Goal: Task Accomplishment & Management: Manage account settings

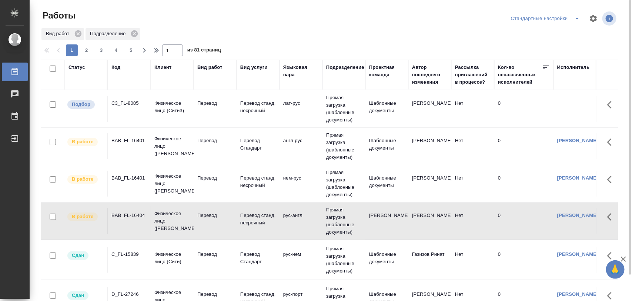
click at [134, 105] on div "C3_FL-8085" at bounding box center [129, 103] width 36 height 7
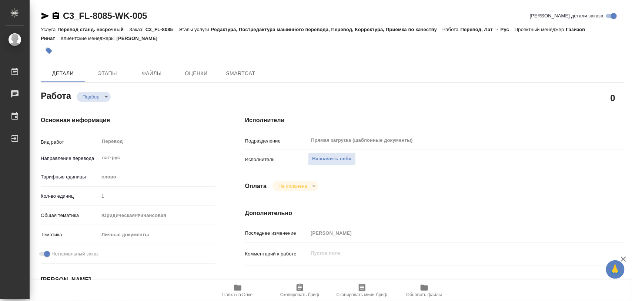
type textarea "x"
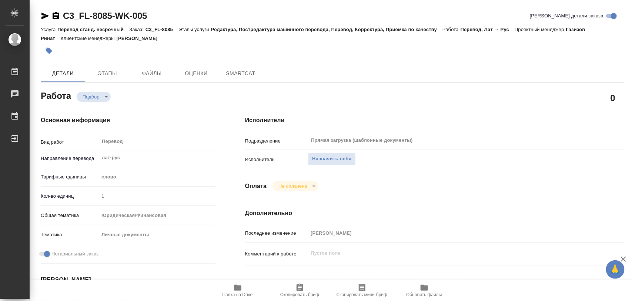
type textarea "x"
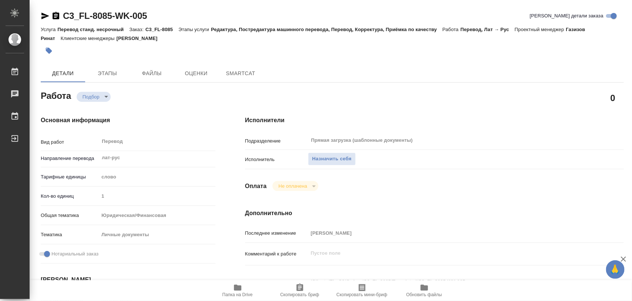
type textarea "x"
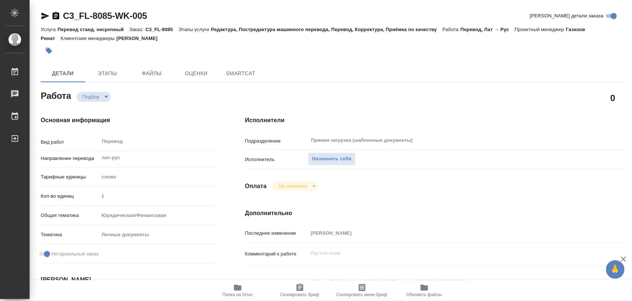
type textarea "x"
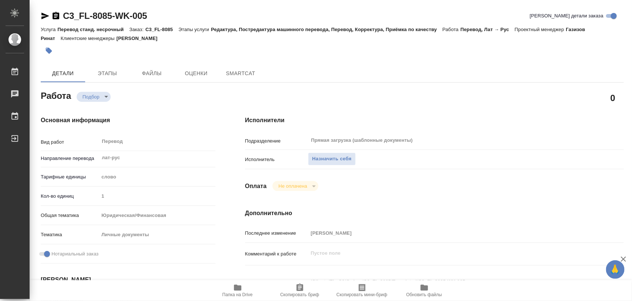
type textarea "x"
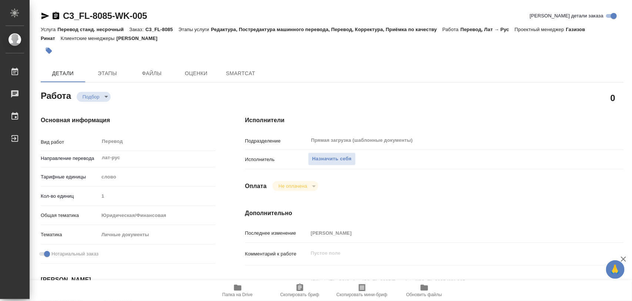
scroll to position [139, 0]
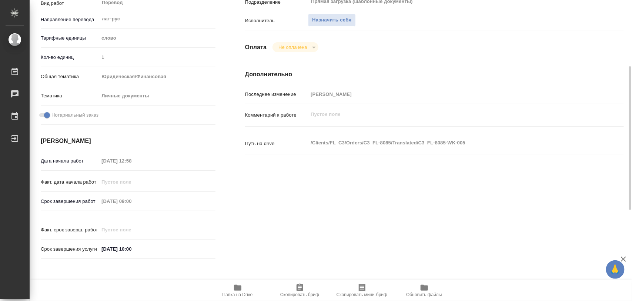
type textarea "x"
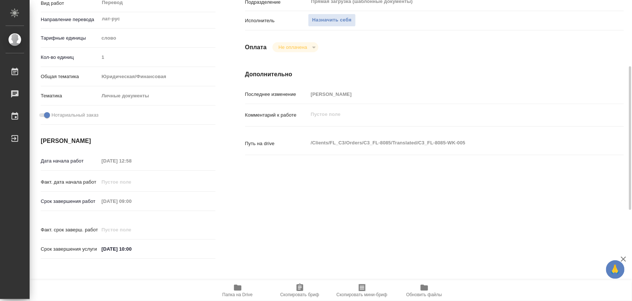
scroll to position [231, 0]
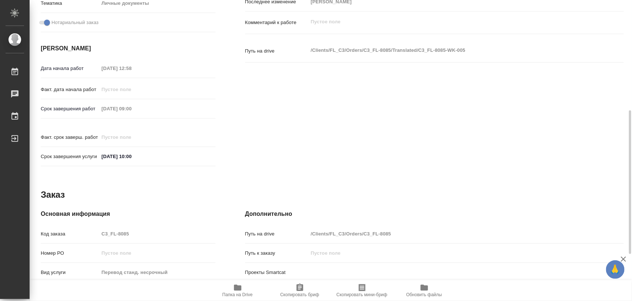
type textarea "x"
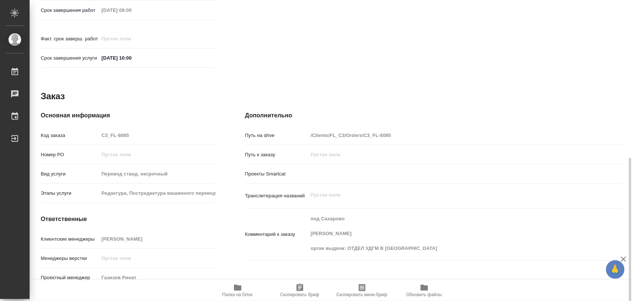
scroll to position [145, 0]
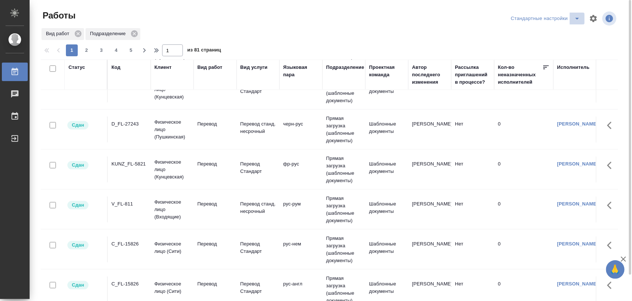
click at [575, 18] on icon "split button" at bounding box center [576, 18] width 9 height 9
click at [555, 31] on li "Meine Bestellungen" at bounding box center [546, 33] width 75 height 12
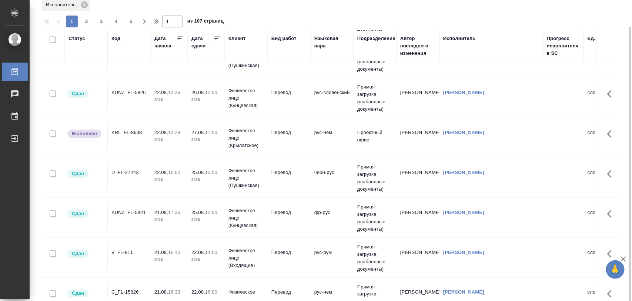
scroll to position [416, 0]
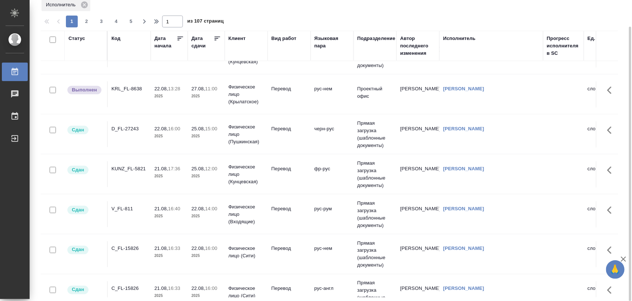
click at [136, 95] on td "KRL_FL-8638" at bounding box center [129, 94] width 43 height 26
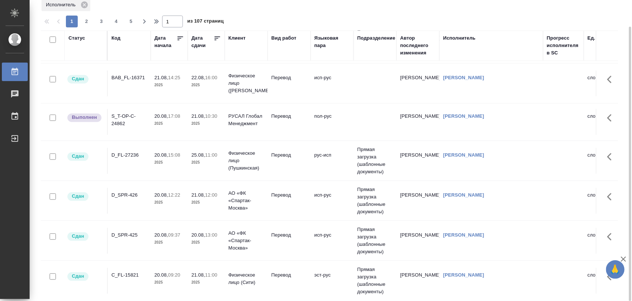
scroll to position [647, 0]
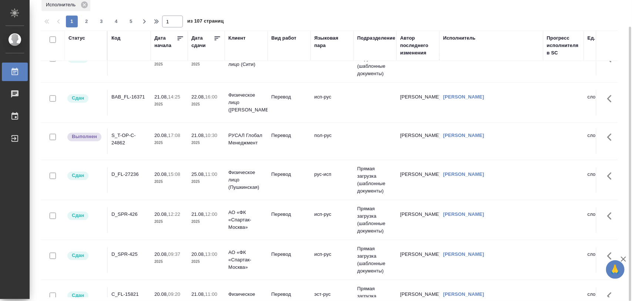
click at [123, 137] on div "S_T-OP-C-24862" at bounding box center [129, 139] width 36 height 15
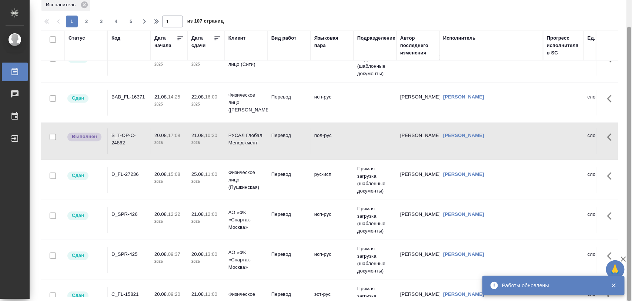
scroll to position [0, 0]
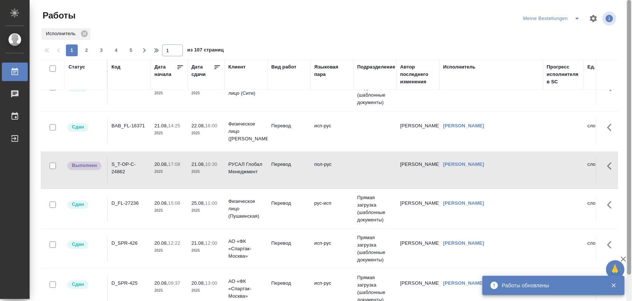
drag, startPoint x: 628, startPoint y: 220, endPoint x: 631, endPoint y: 36, distance: 184.3
click at [631, 36] on div at bounding box center [629, 150] width 6 height 301
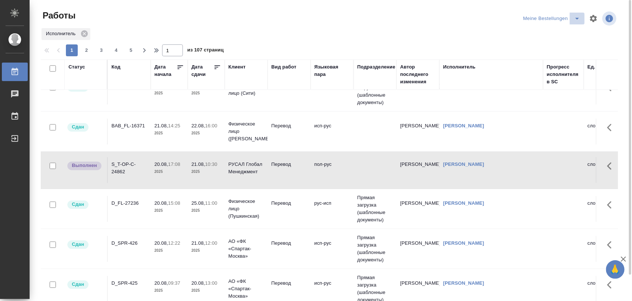
click at [573, 17] on icon "split button" at bounding box center [576, 18] width 9 height 9
click at [554, 31] on li "Стандартные настройки" at bounding box center [552, 33] width 71 height 12
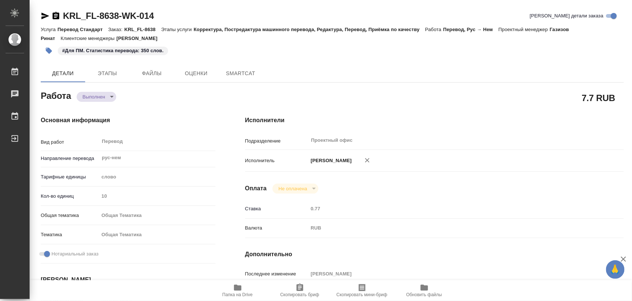
type textarea "x"
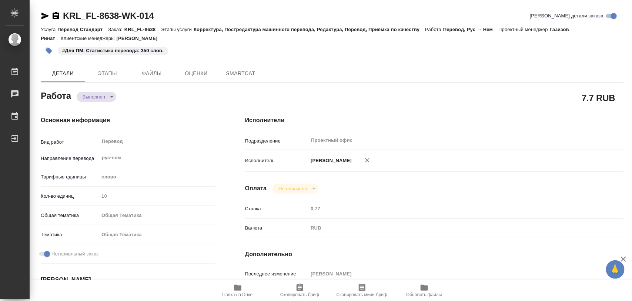
type textarea "x"
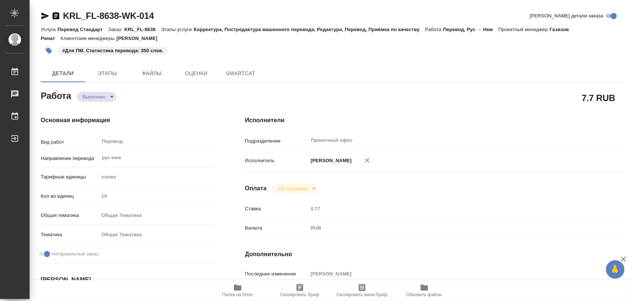
type textarea "x"
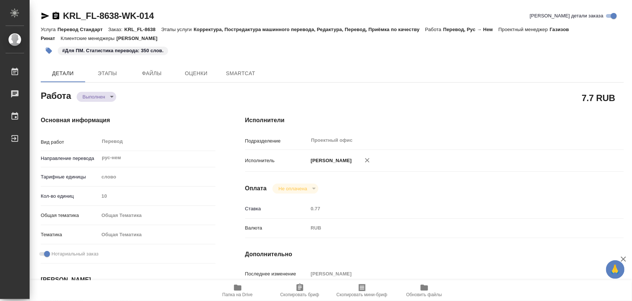
type textarea "x"
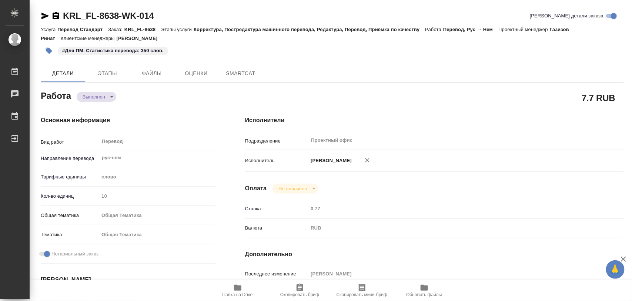
type textarea "x"
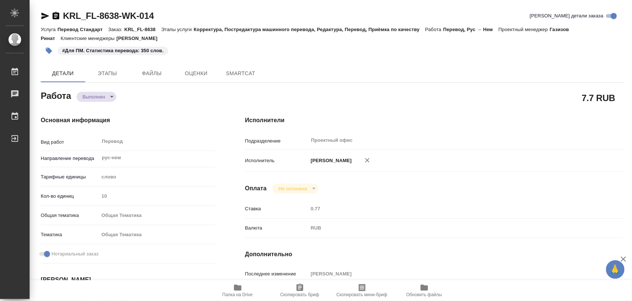
type textarea "x"
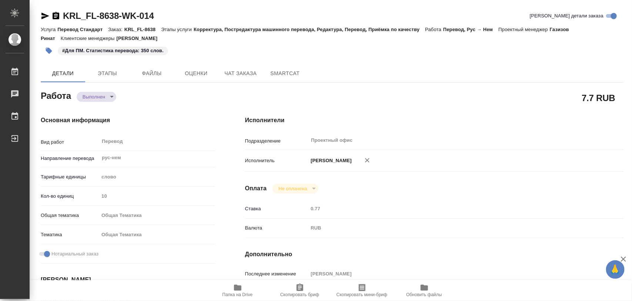
type textarea "x"
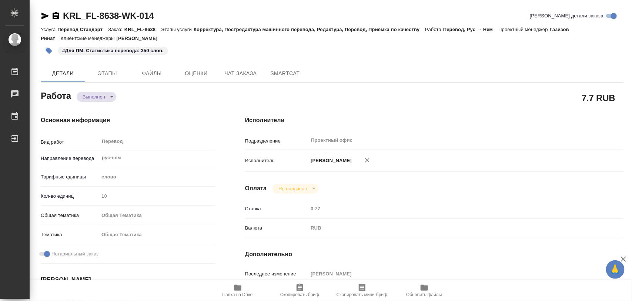
type textarea "x"
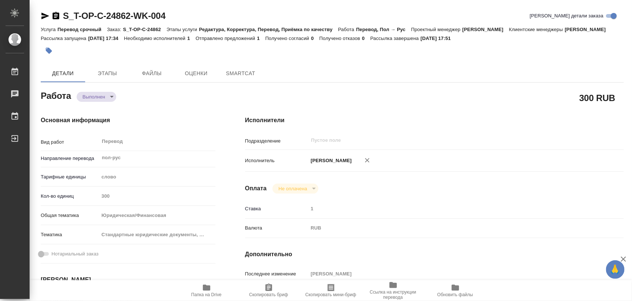
type textarea "x"
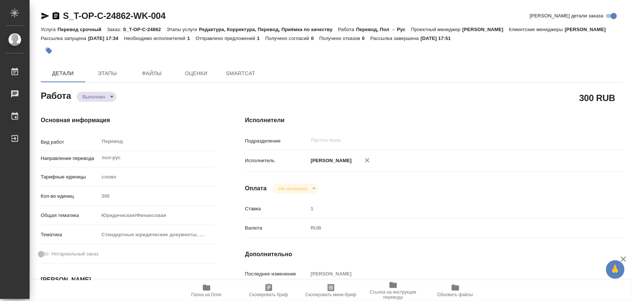
type textarea "x"
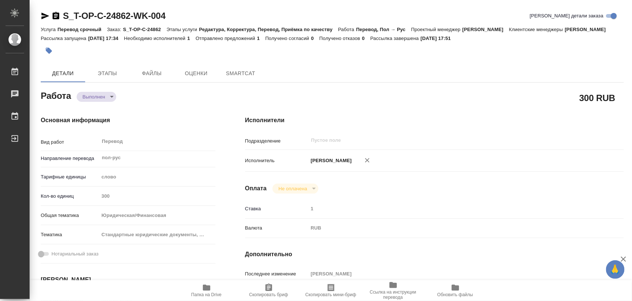
type textarea "x"
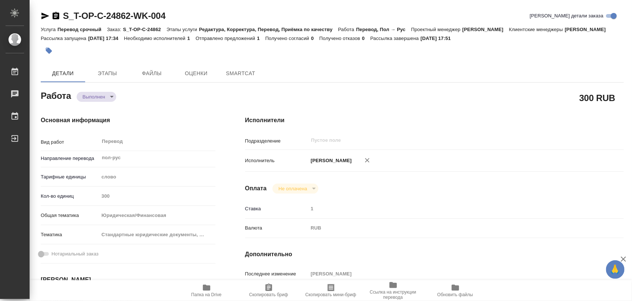
type textarea "x"
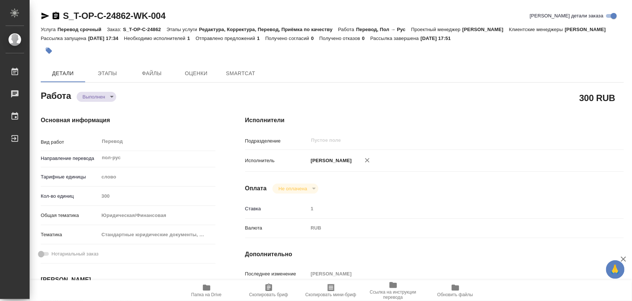
type textarea "x"
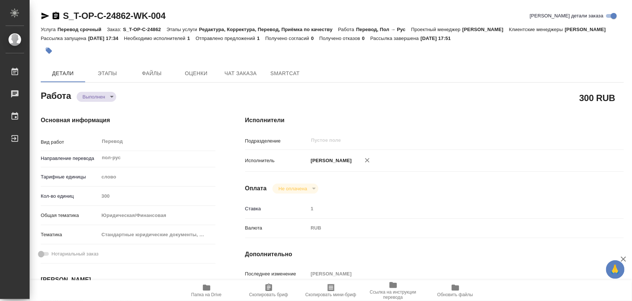
type textarea "x"
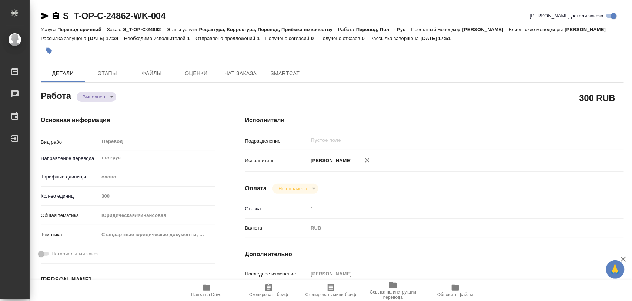
type textarea "x"
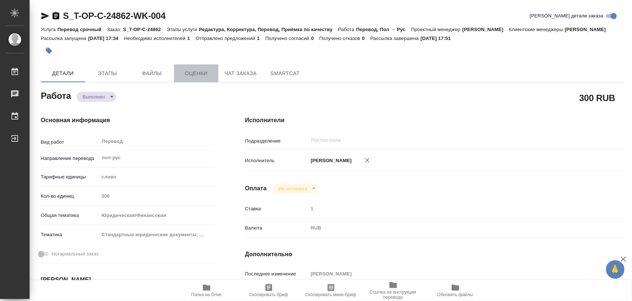
click at [192, 82] on button "Оценки" at bounding box center [196, 73] width 44 height 18
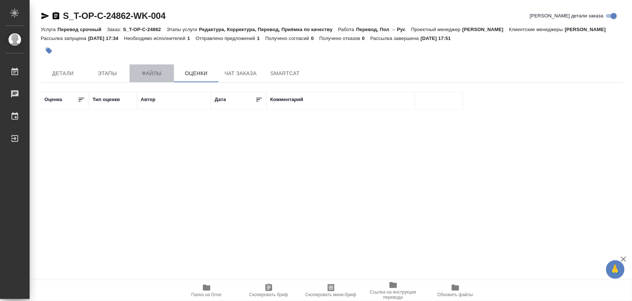
click at [153, 78] on span "Файлы" at bounding box center [152, 73] width 36 height 9
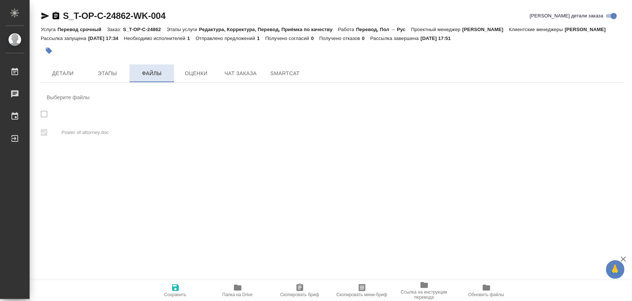
checkbox input "true"
click at [108, 78] on span "Этапы" at bounding box center [108, 73] width 36 height 9
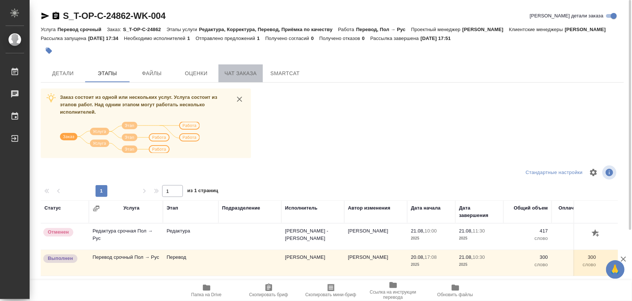
click at [241, 78] on span "Чат заказа" at bounding box center [241, 73] width 36 height 9
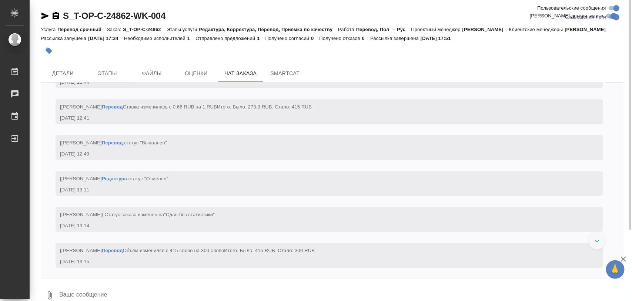
scroll to position [1156, 0]
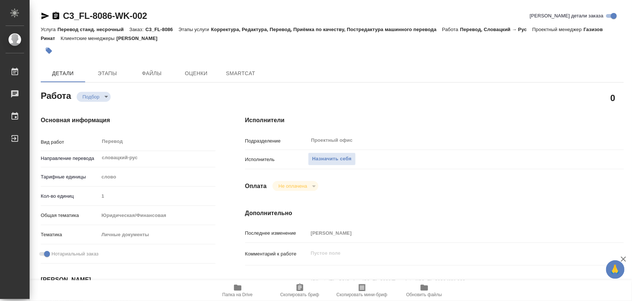
type textarea "x"
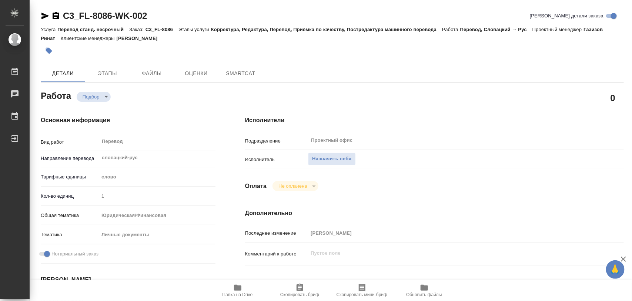
type textarea "x"
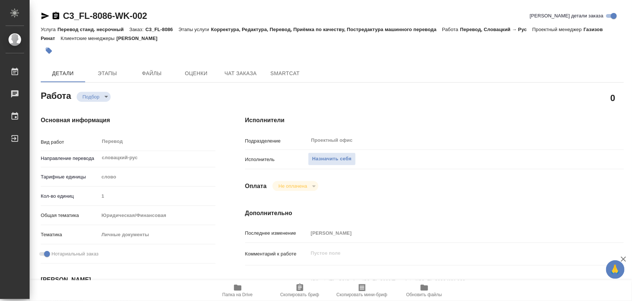
type textarea "x"
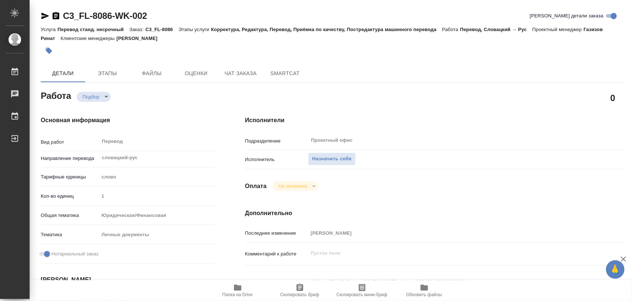
type textarea "x"
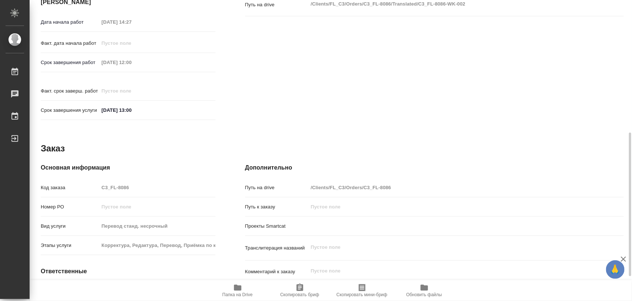
scroll to position [330, 0]
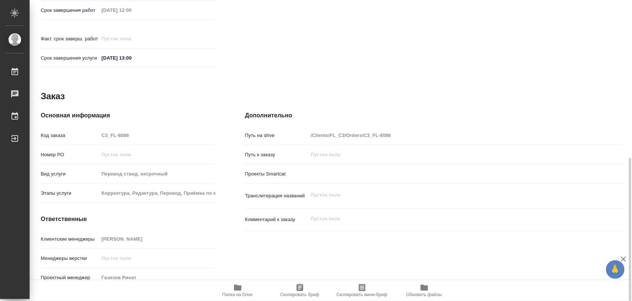
click at [238, 289] on icon "button" at bounding box center [237, 287] width 7 height 6
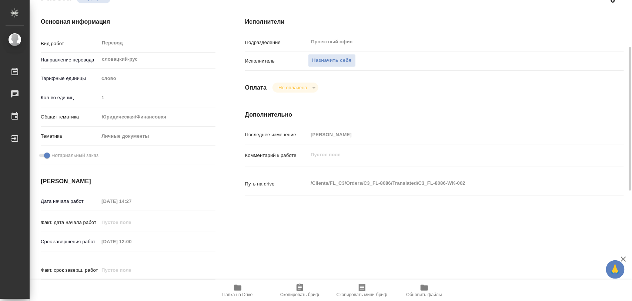
scroll to position [0, 0]
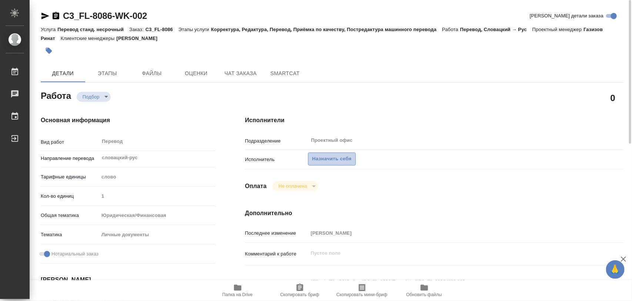
click at [344, 158] on span "Назначить себя" at bounding box center [331, 159] width 39 height 9
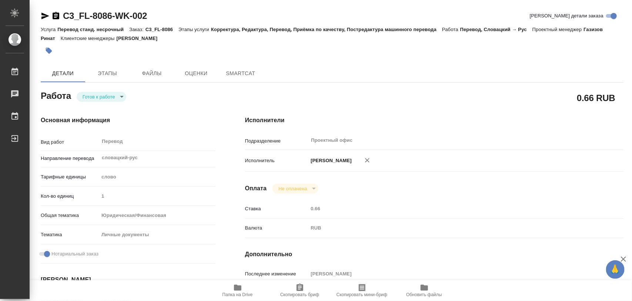
type textarea "x"
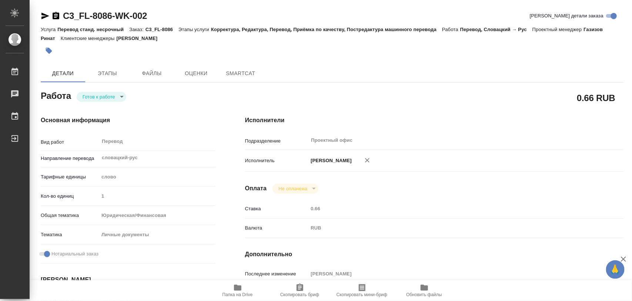
type textarea "x"
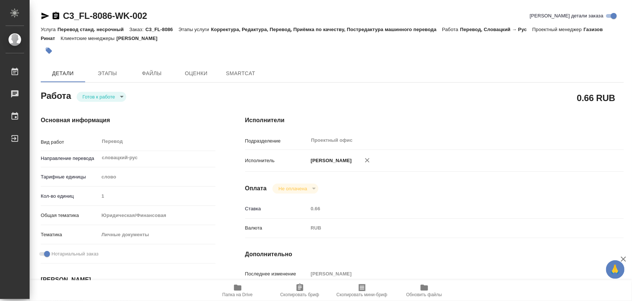
type textarea "x"
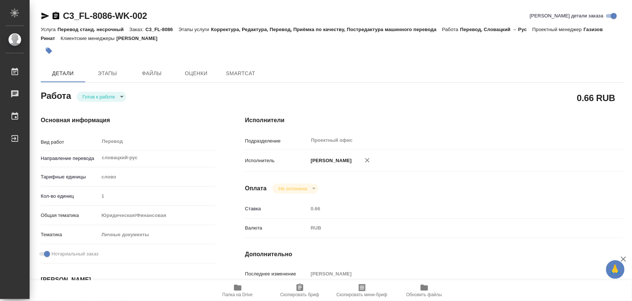
click at [121, 95] on body "🙏 .cls-1 fill:#fff; AWATERA Iglakov Maksim Работы Чаты График Выйти C3_FL-8086-…" at bounding box center [316, 150] width 632 height 301
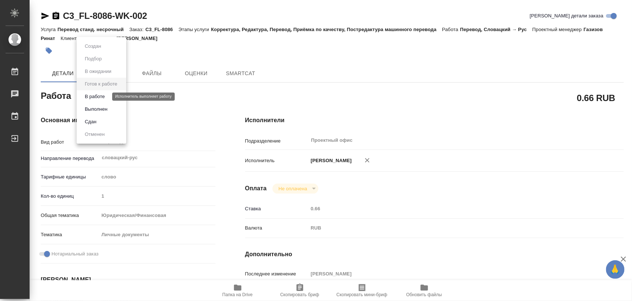
click at [106, 97] on button "В работе" at bounding box center [95, 96] width 24 height 8
type textarea "x"
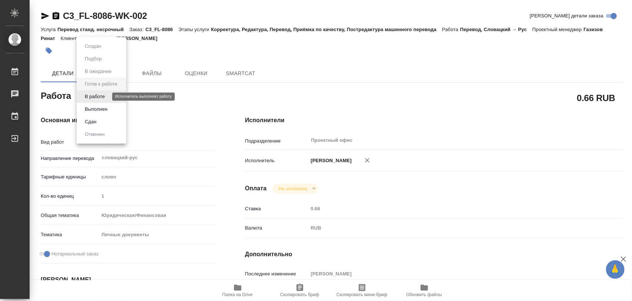
type textarea "x"
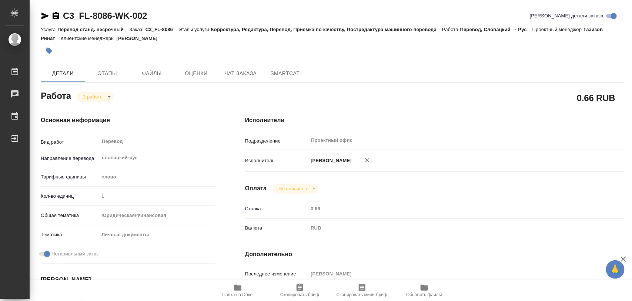
type textarea "x"
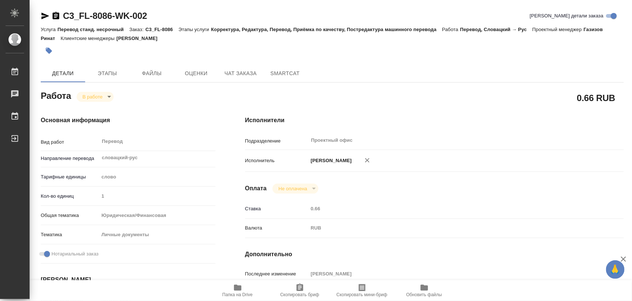
type textarea "x"
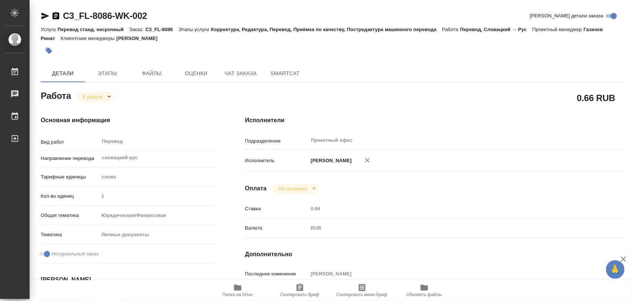
type textarea "x"
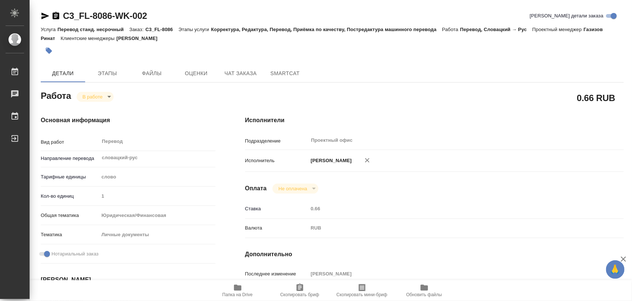
type textarea "x"
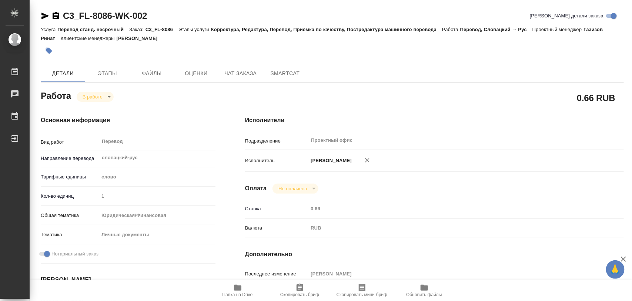
type textarea "x"
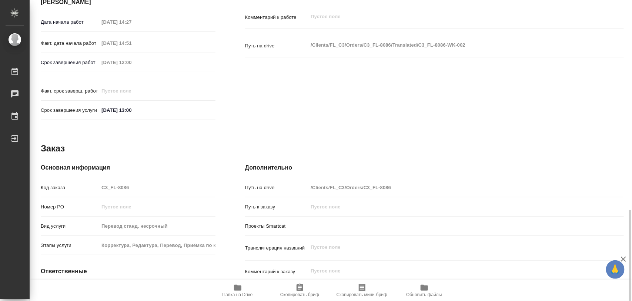
scroll to position [330, 0]
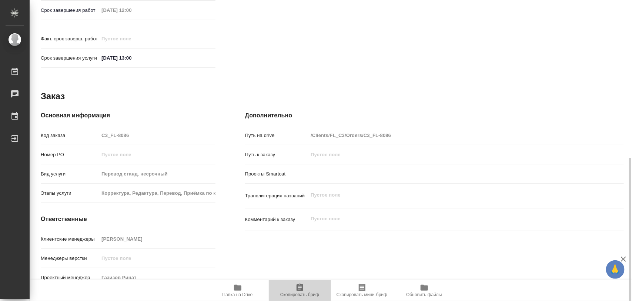
drag, startPoint x: 293, startPoint y: 292, endPoint x: 294, endPoint y: 288, distance: 4.6
click at [293, 292] on span "Скопировать бриф" at bounding box center [299, 294] width 39 height 5
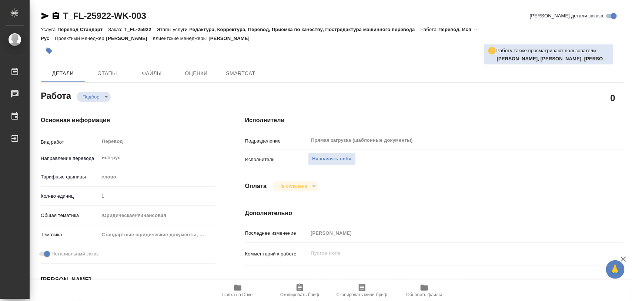
type textarea "x"
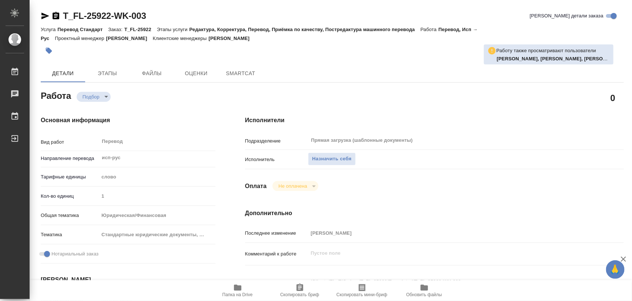
type textarea "x"
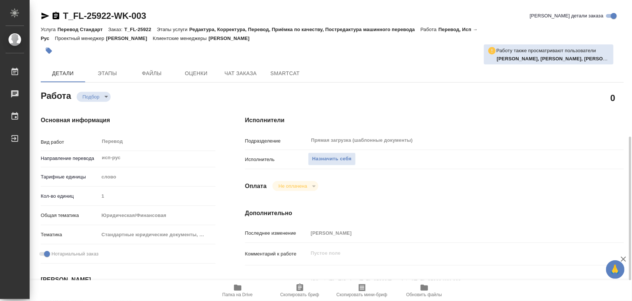
scroll to position [139, 0]
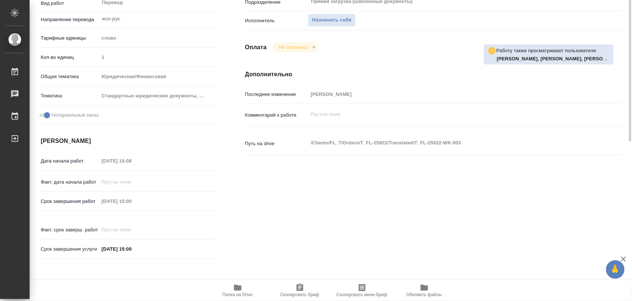
type textarea "x"
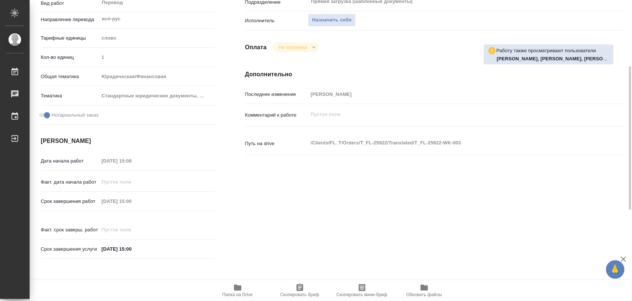
type textarea "x"
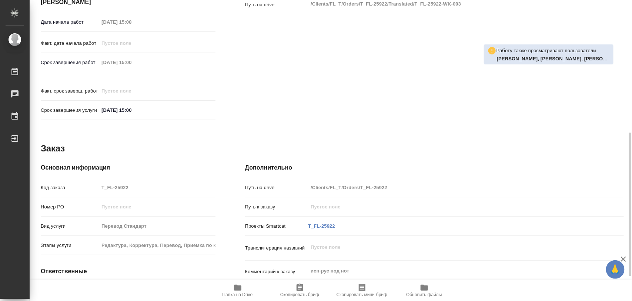
scroll to position [330, 0]
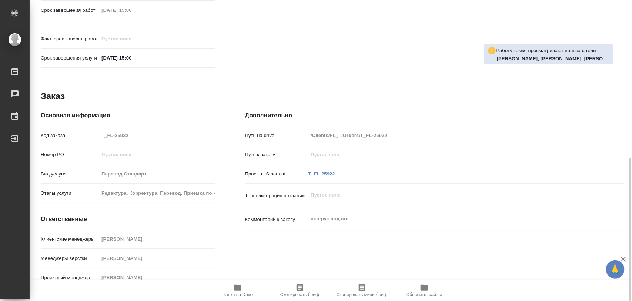
click at [242, 289] on span "Папка на Drive" at bounding box center [237, 290] width 53 height 14
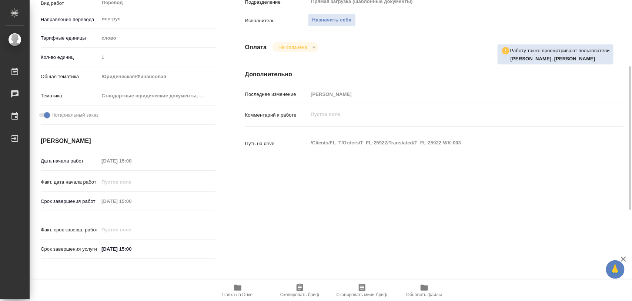
scroll to position [0, 0]
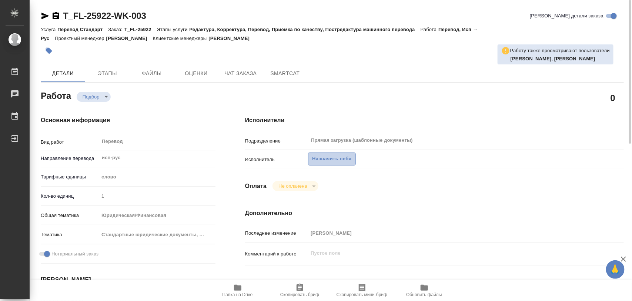
click at [330, 158] on span "Назначить себя" at bounding box center [331, 159] width 39 height 9
type textarea "x"
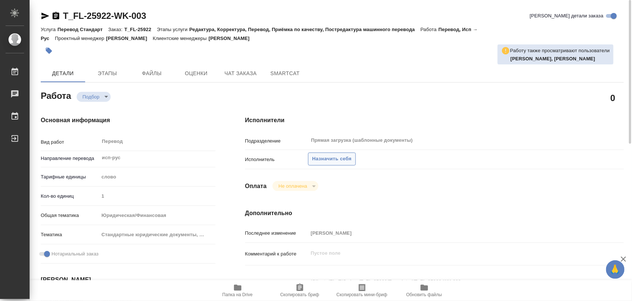
type textarea "x"
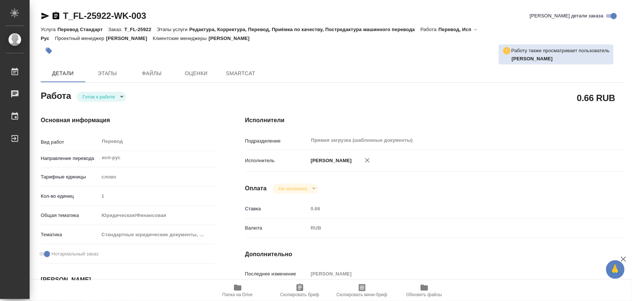
type textarea "x"
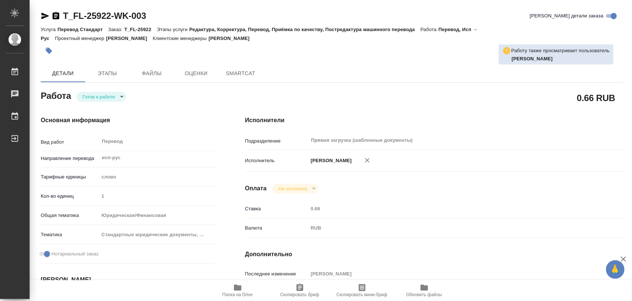
type textarea "x"
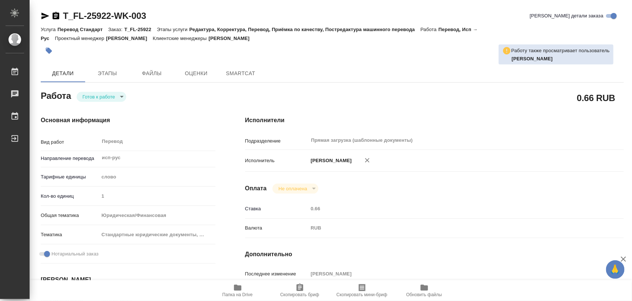
type textarea "x"
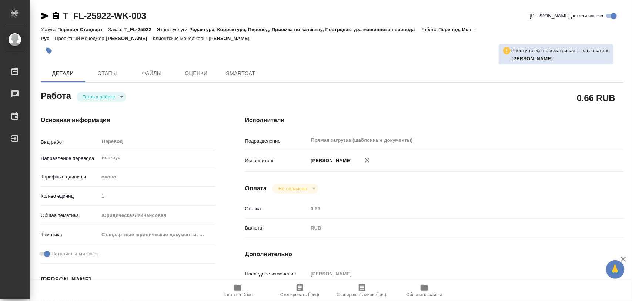
type textarea "x"
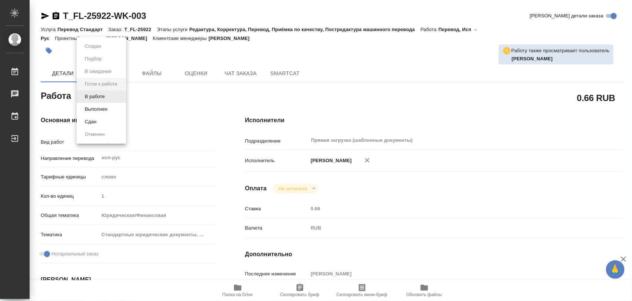
click at [122, 96] on body "🙏 .cls-1 fill:#fff; AWATERA Iglakov Maksim Работы Чаты График Выйти T_FL-25922-…" at bounding box center [316, 150] width 632 height 301
type textarea "x"
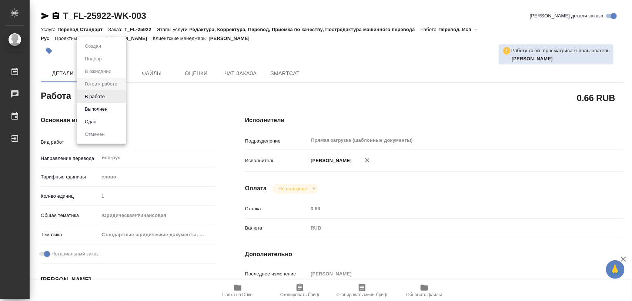
type textarea "x"
click at [102, 94] on button "В работе" at bounding box center [95, 96] width 24 height 8
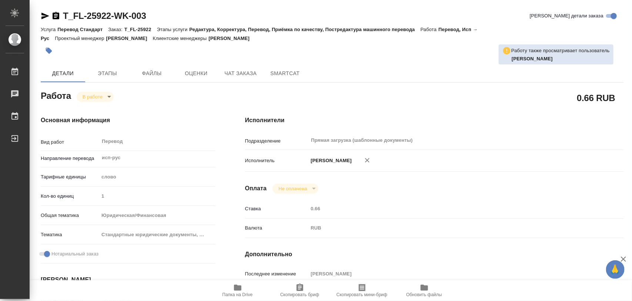
type textarea "x"
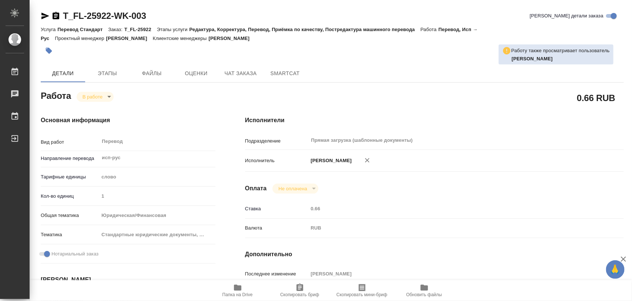
type textarea "x"
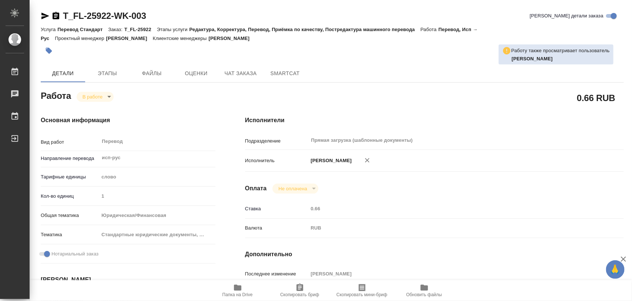
type textarea "x"
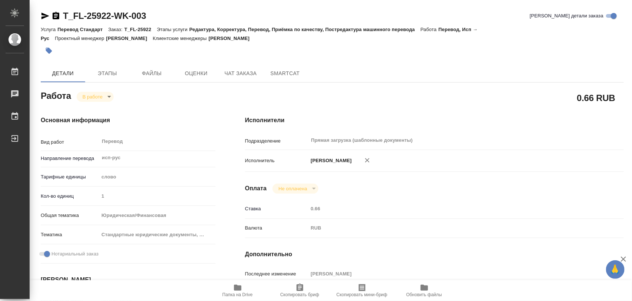
click at [364, 159] on icon "button" at bounding box center [366, 159] width 7 height 7
type textarea "x"
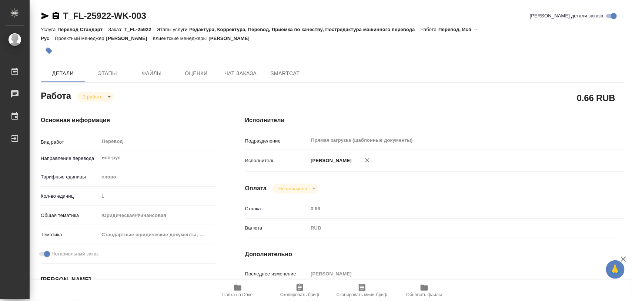
type textarea "x"
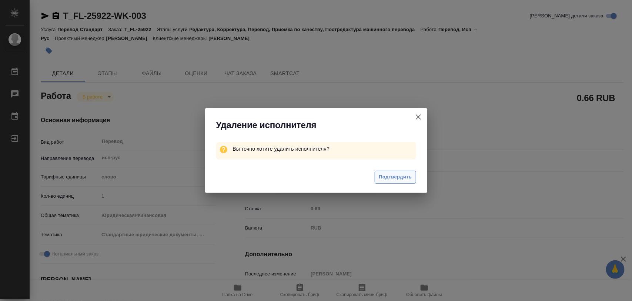
click at [394, 173] on span "Подтвердить" at bounding box center [394, 177] width 33 height 9
type textarea "x"
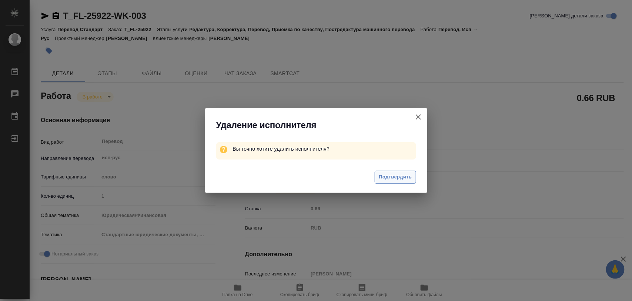
type textarea "x"
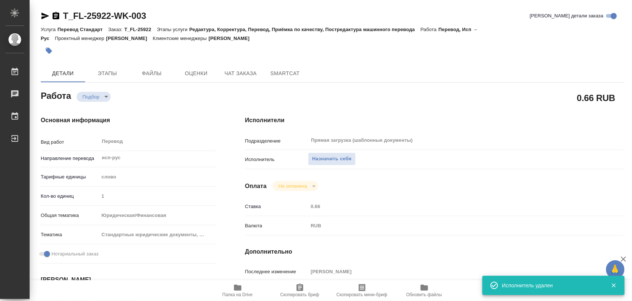
type textarea "x"
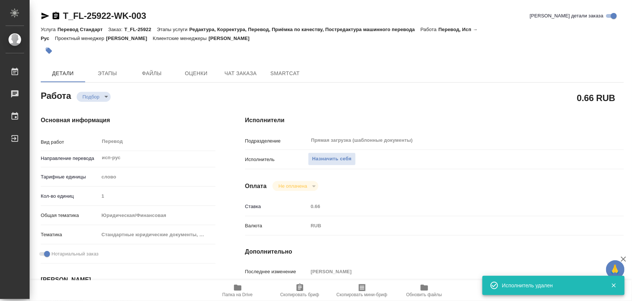
type textarea "x"
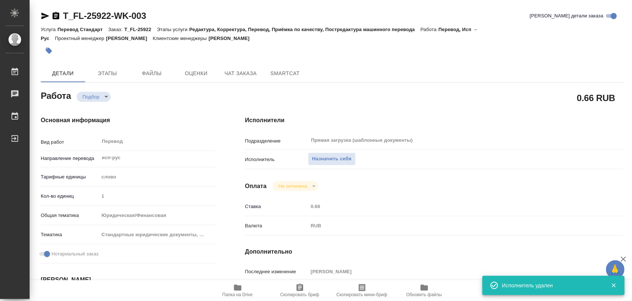
type textarea "x"
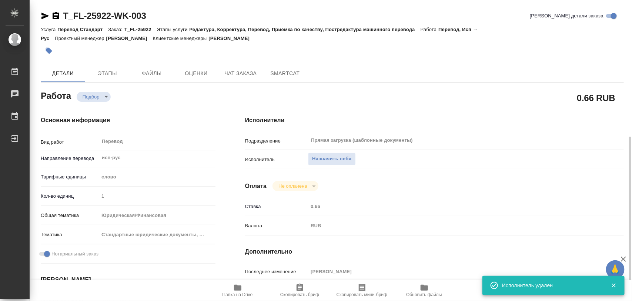
scroll to position [92, 0]
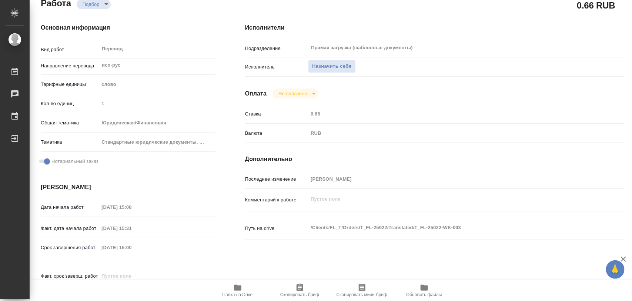
type textarea "x"
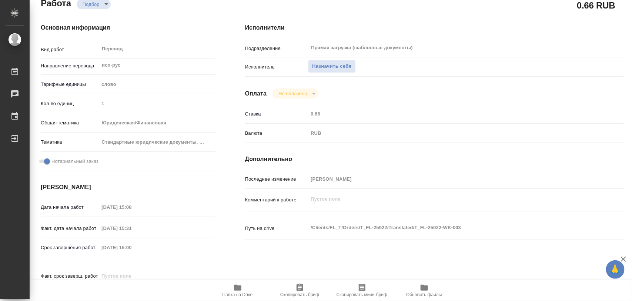
type textarea "x"
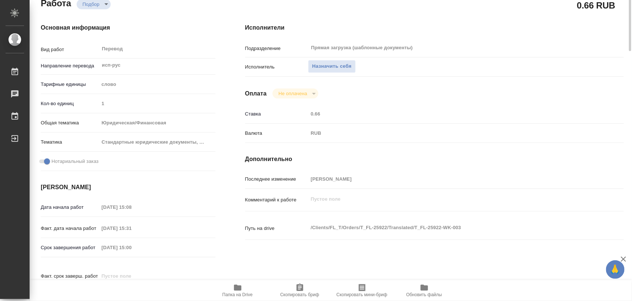
scroll to position [0, 0]
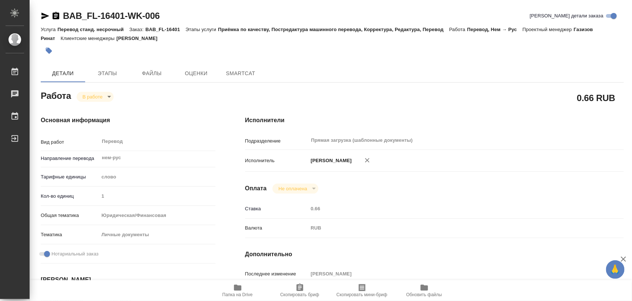
type textarea "x"
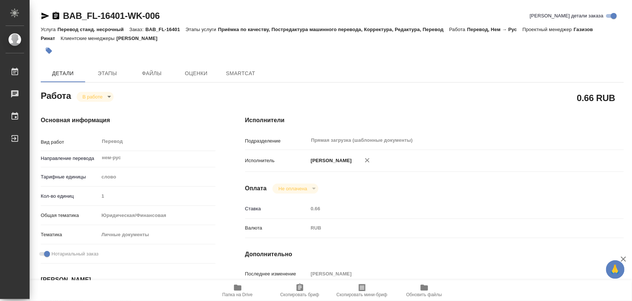
type textarea "x"
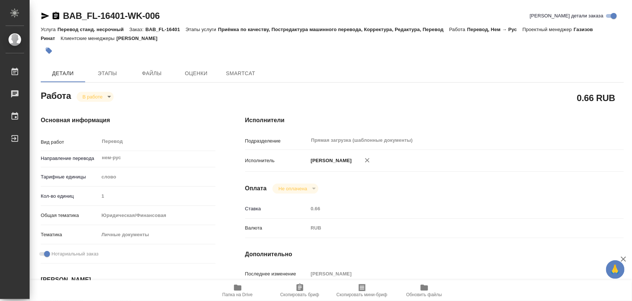
type textarea "x"
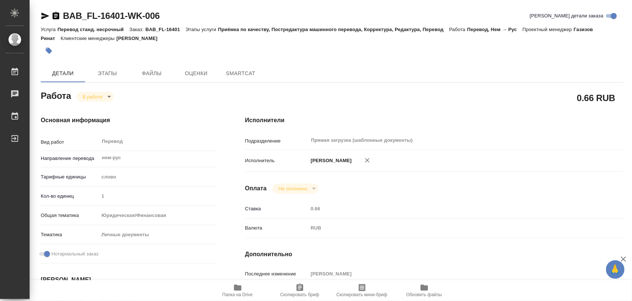
type textarea "x"
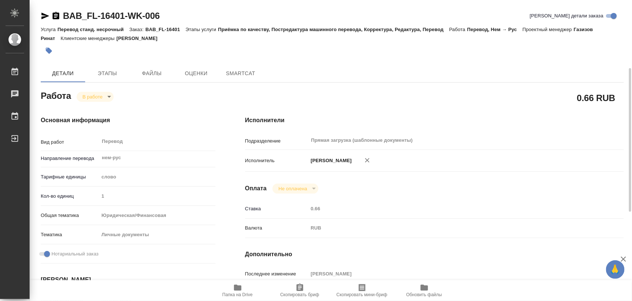
scroll to position [185, 0]
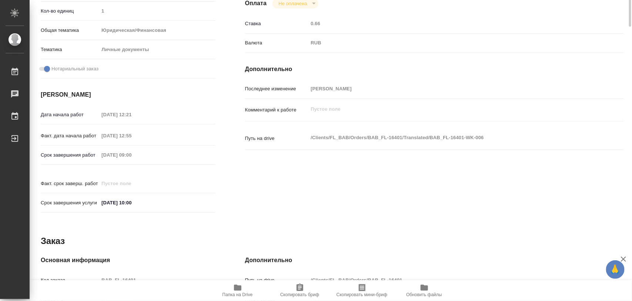
type textarea "x"
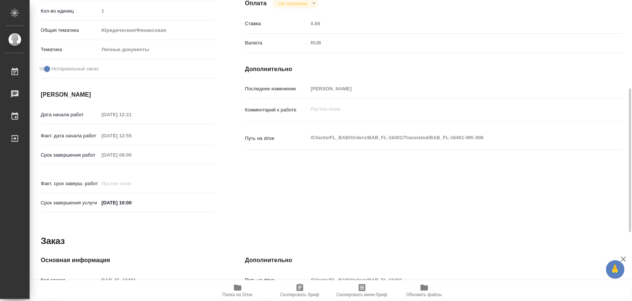
type textarea "x"
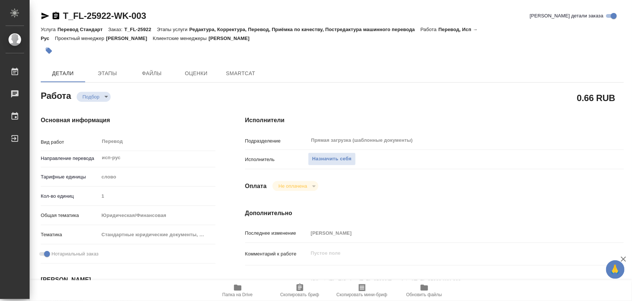
type textarea "x"
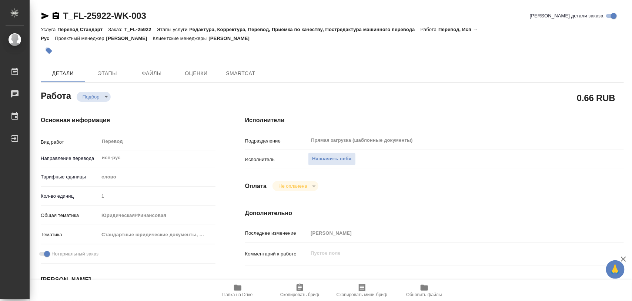
type textarea "x"
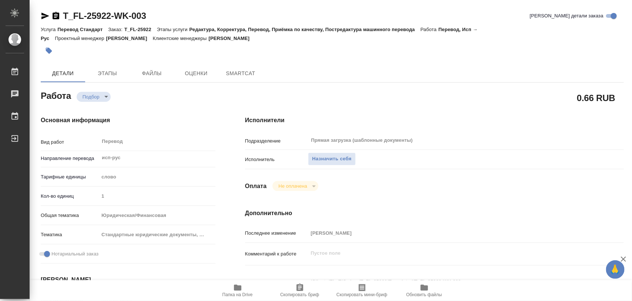
type textarea "x"
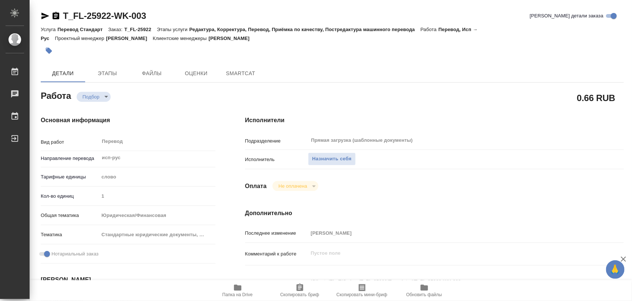
type textarea "x"
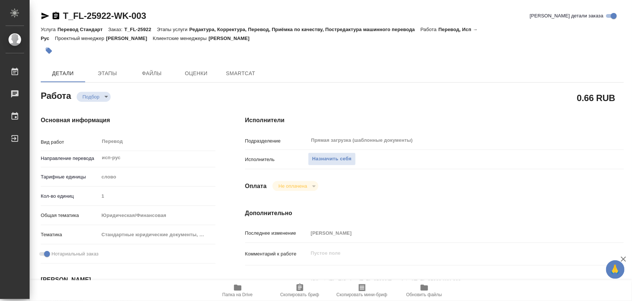
type textarea "x"
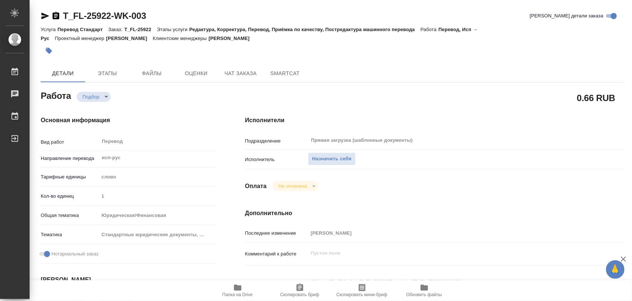
type textarea "x"
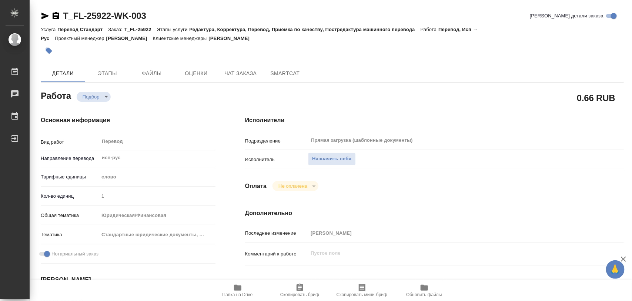
type textarea "x"
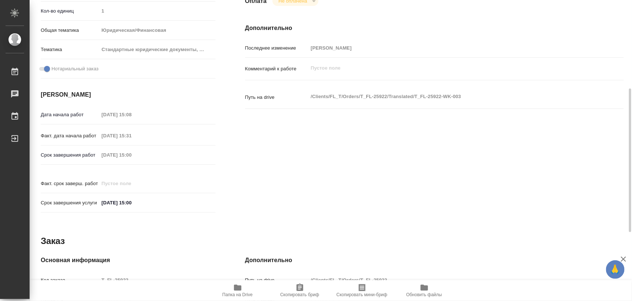
scroll to position [46, 0]
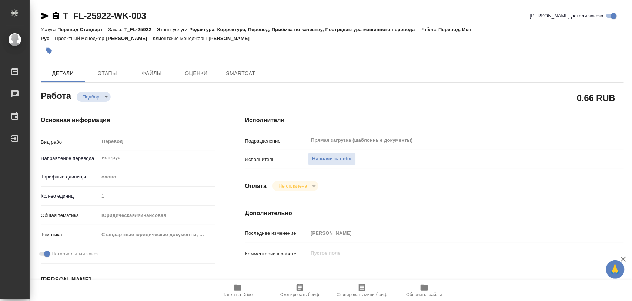
type textarea "x"
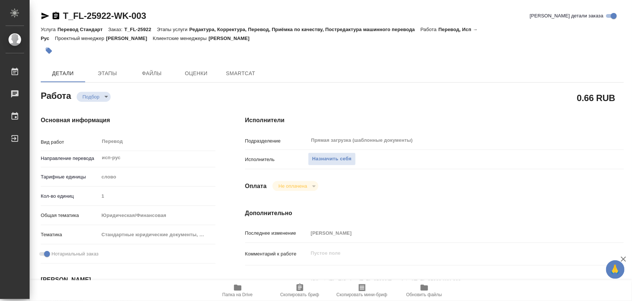
type textarea "x"
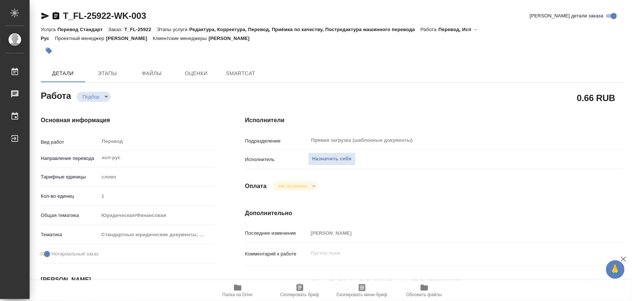
type textarea "x"
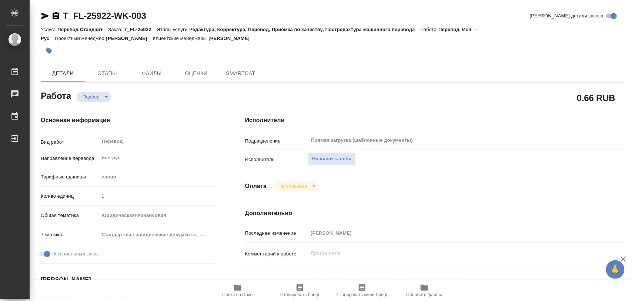
type textarea "x"
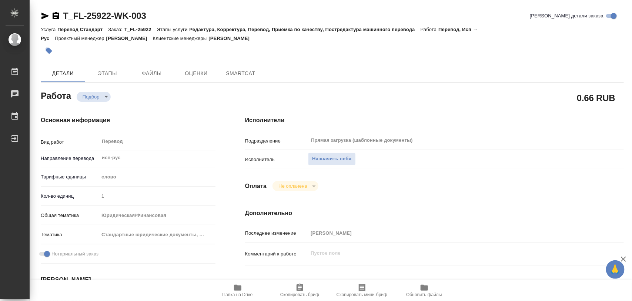
type textarea "x"
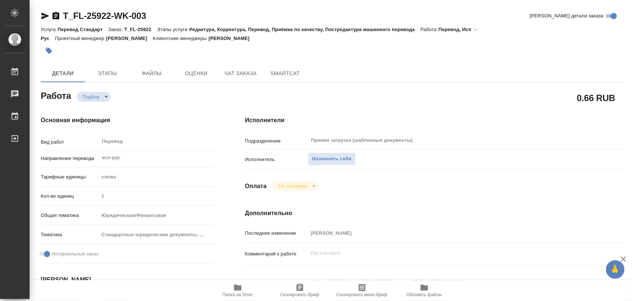
type textarea "x"
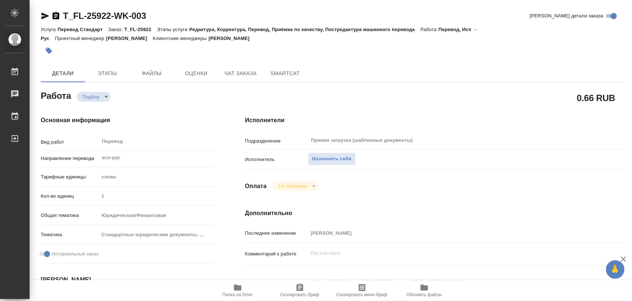
type textarea "x"
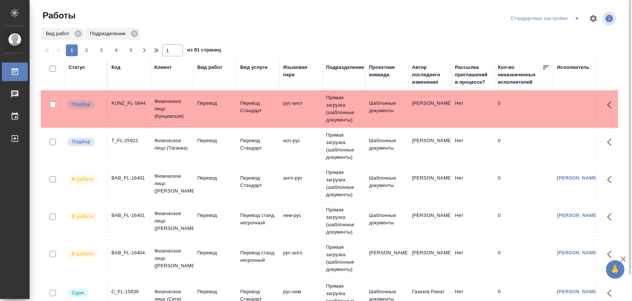
click at [132, 141] on div "T_FL-25922" at bounding box center [129, 140] width 36 height 7
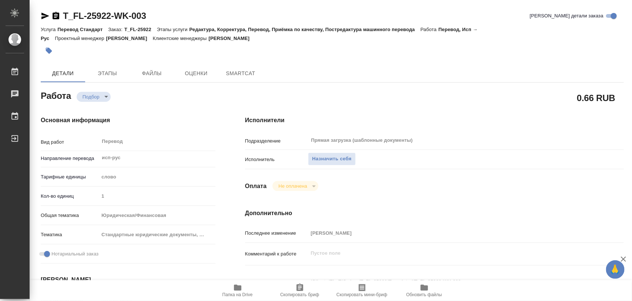
type textarea "x"
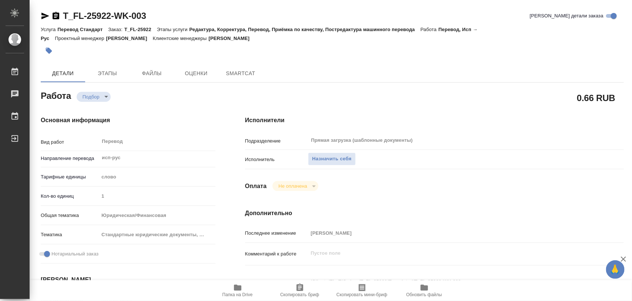
type textarea "x"
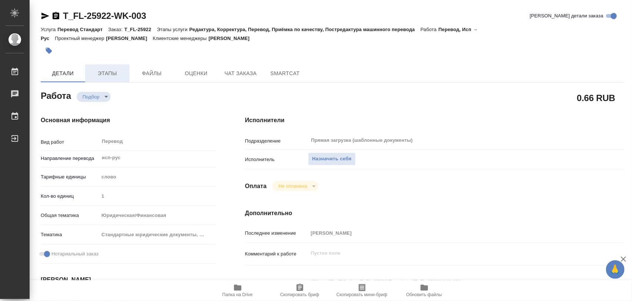
type textarea "x"
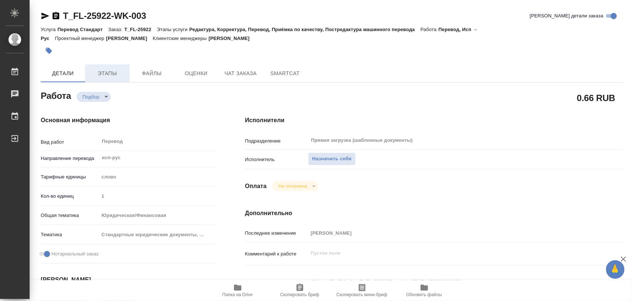
type textarea "x"
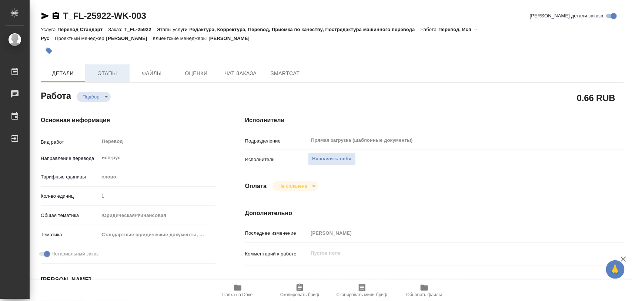
click at [111, 73] on span "Этапы" at bounding box center [108, 73] width 36 height 9
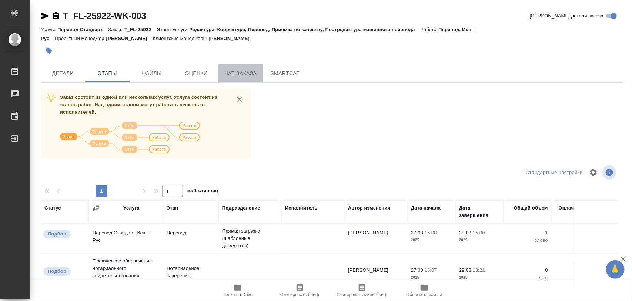
click at [237, 70] on span "Чат заказа" at bounding box center [241, 73] width 36 height 9
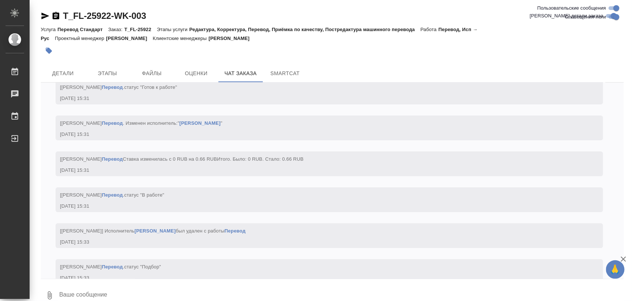
scroll to position [1269, 0]
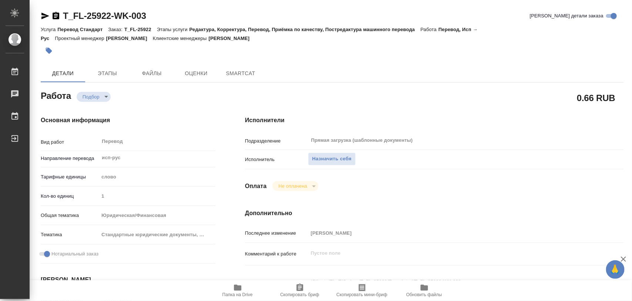
type textarea "x"
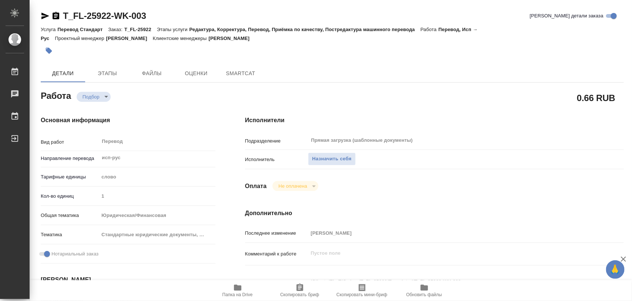
type textarea "x"
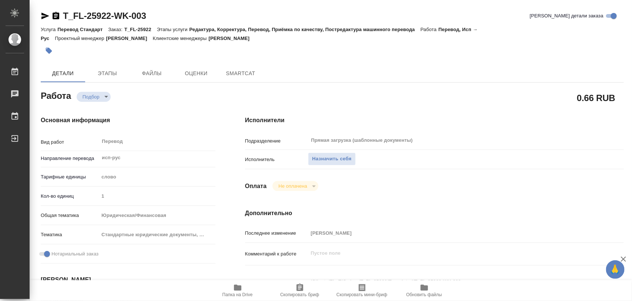
type textarea "x"
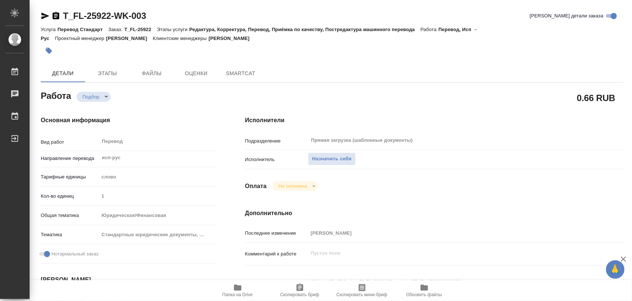
type textarea "x"
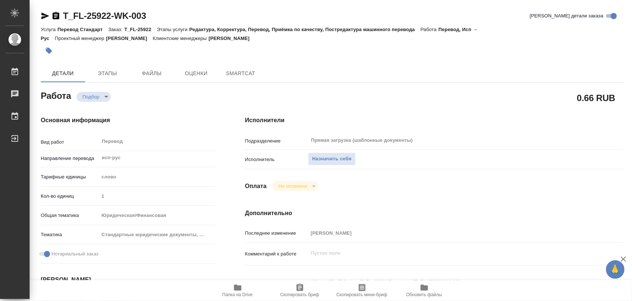
type textarea "x"
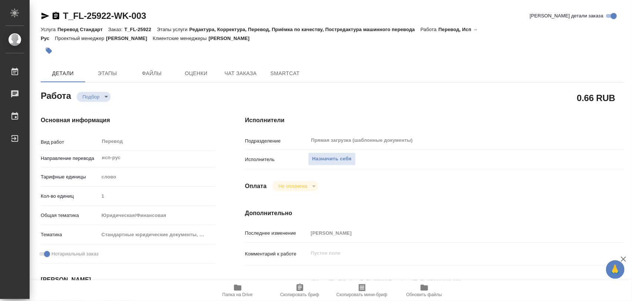
type textarea "x"
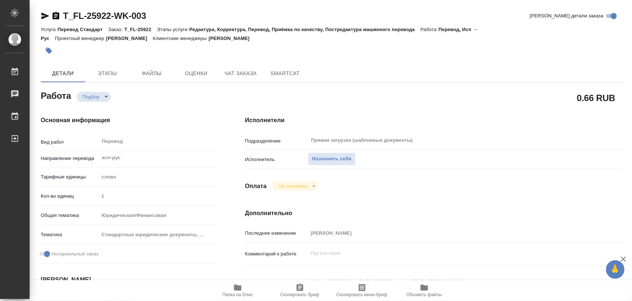
type textarea "x"
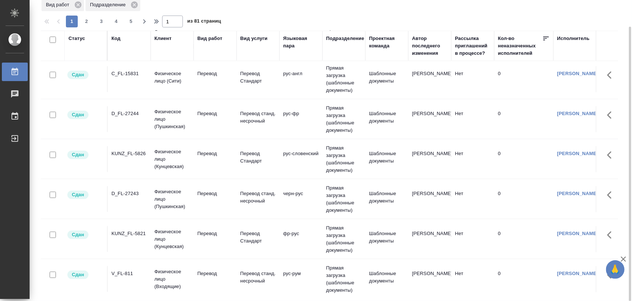
scroll to position [370, 0]
